Goal: Navigation & Orientation: Find specific page/section

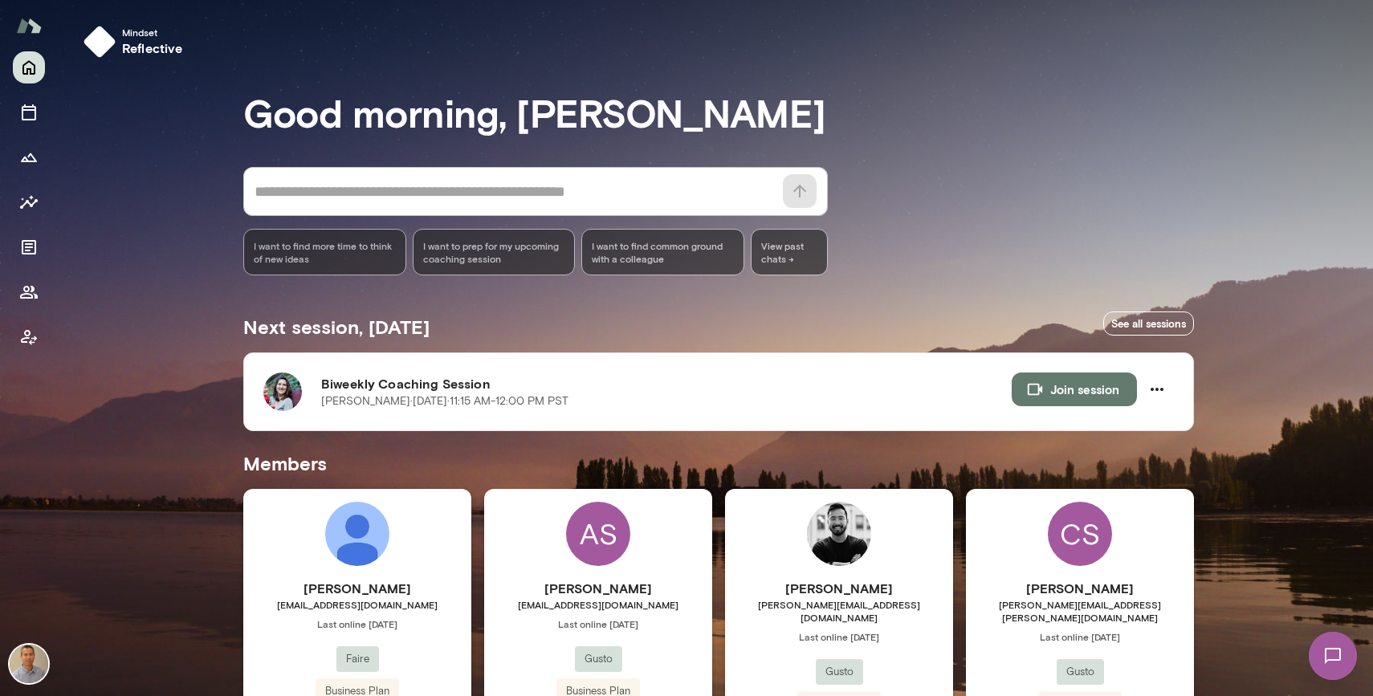
click at [1258, 488] on div "Mindset reflective Good morning, [PERSON_NAME] * ​ ​ I want to find more time t…" at bounding box center [716, 561] width 1316 height 1123
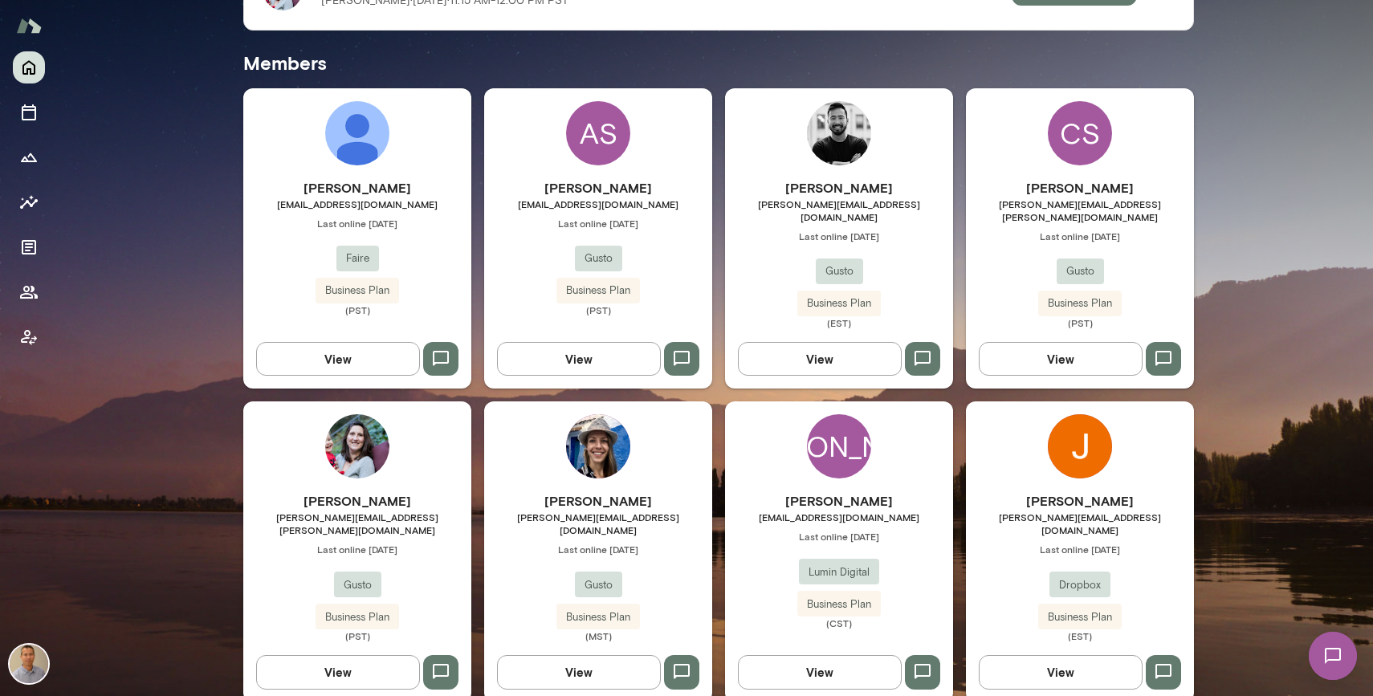
click at [434, 550] on div "Julia Miller julia.miller@gusto.com Last online June 13 Gusto Business Plan (PS…" at bounding box center [357, 567] width 228 height 151
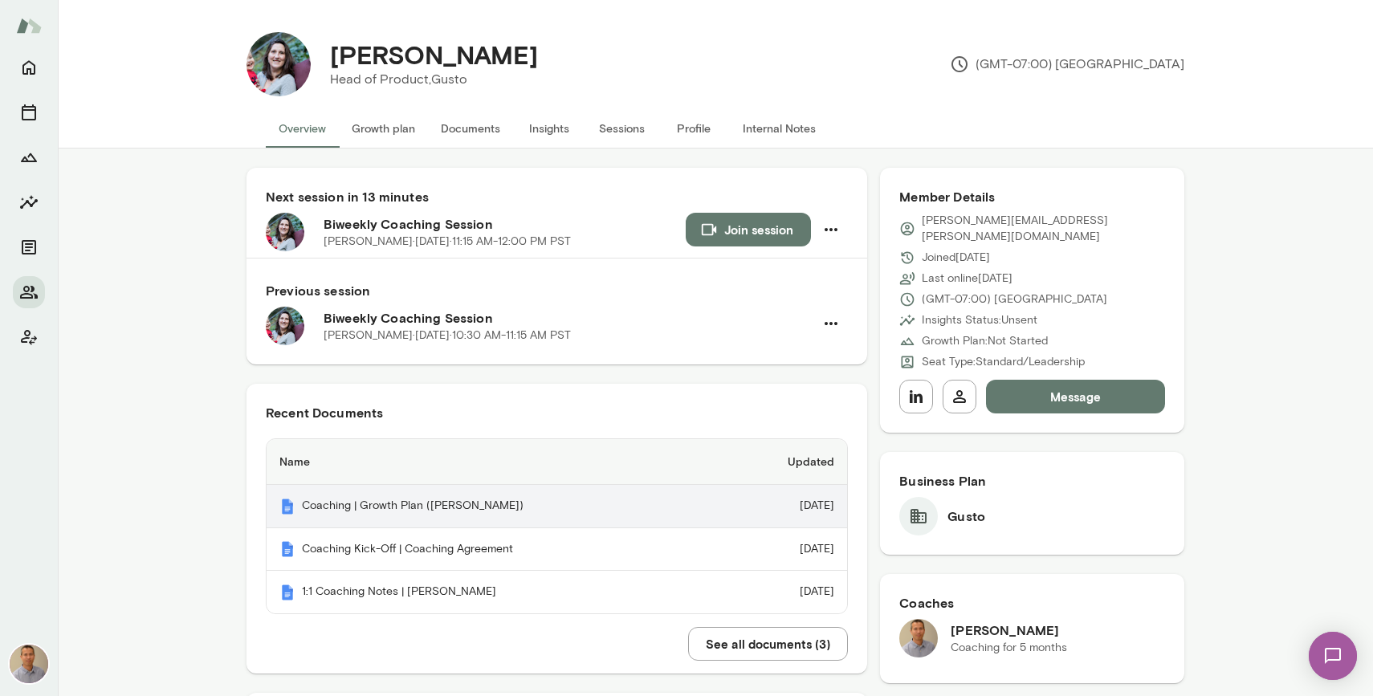
click at [406, 510] on th "Coaching | Growth Plan (Julia Miller)" at bounding box center [496, 506] width 459 height 43
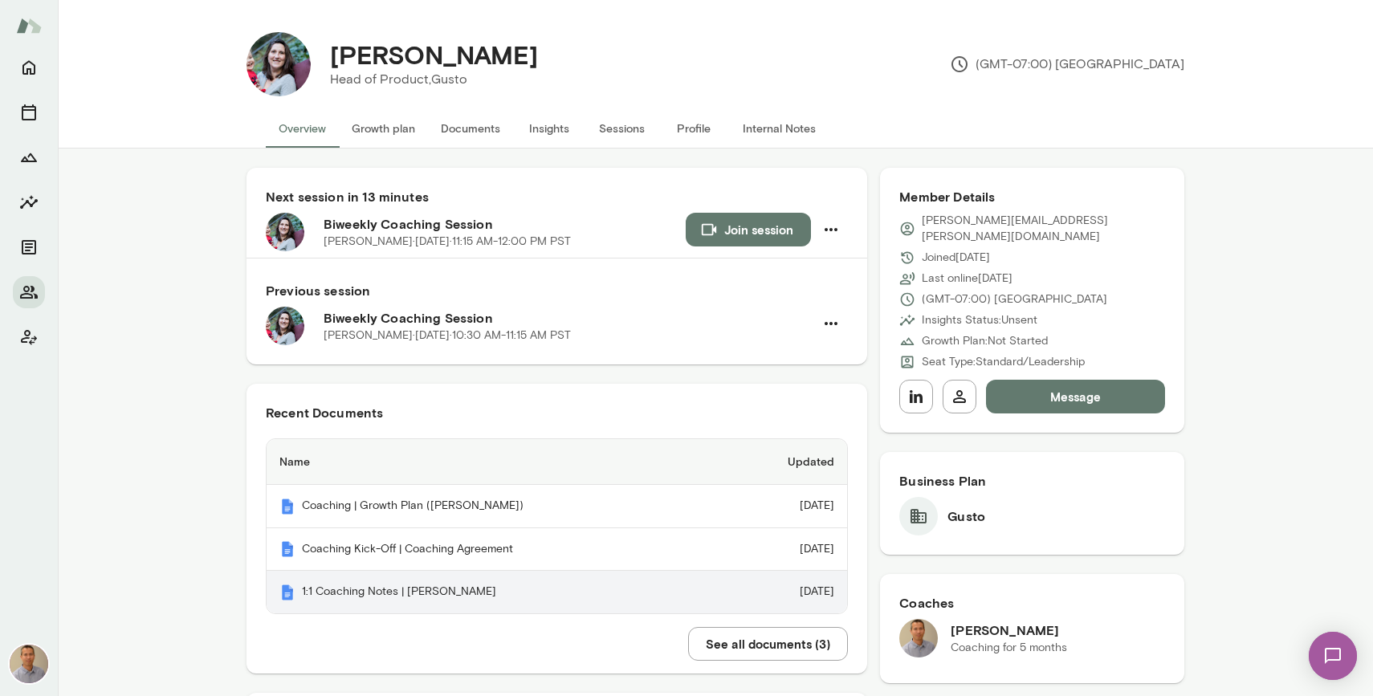
click at [364, 590] on th "1:1 Coaching Notes | Julia Miller" at bounding box center [496, 592] width 459 height 43
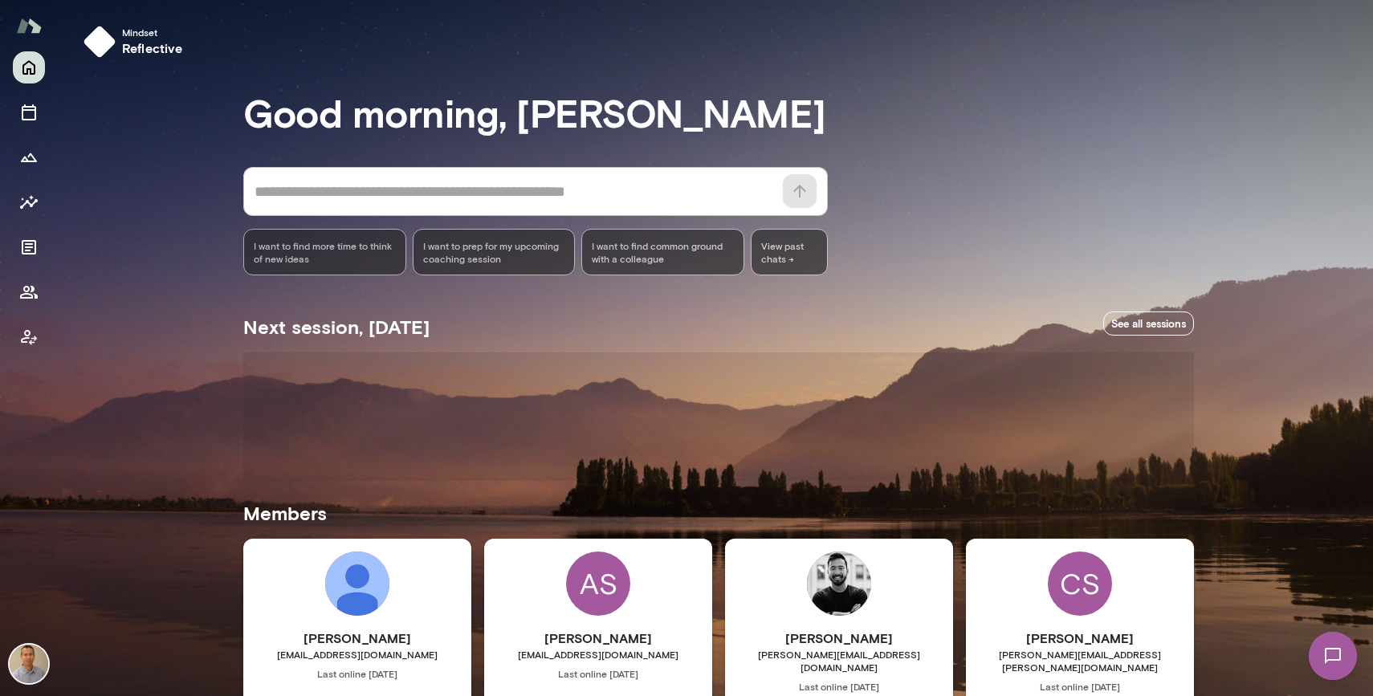
click at [177, 397] on div "Mindset reflective Good morning, [PERSON_NAME] * ​ ​ I want to find more time t…" at bounding box center [716, 586] width 1316 height 1173
